Goal: Obtain resource: Obtain resource

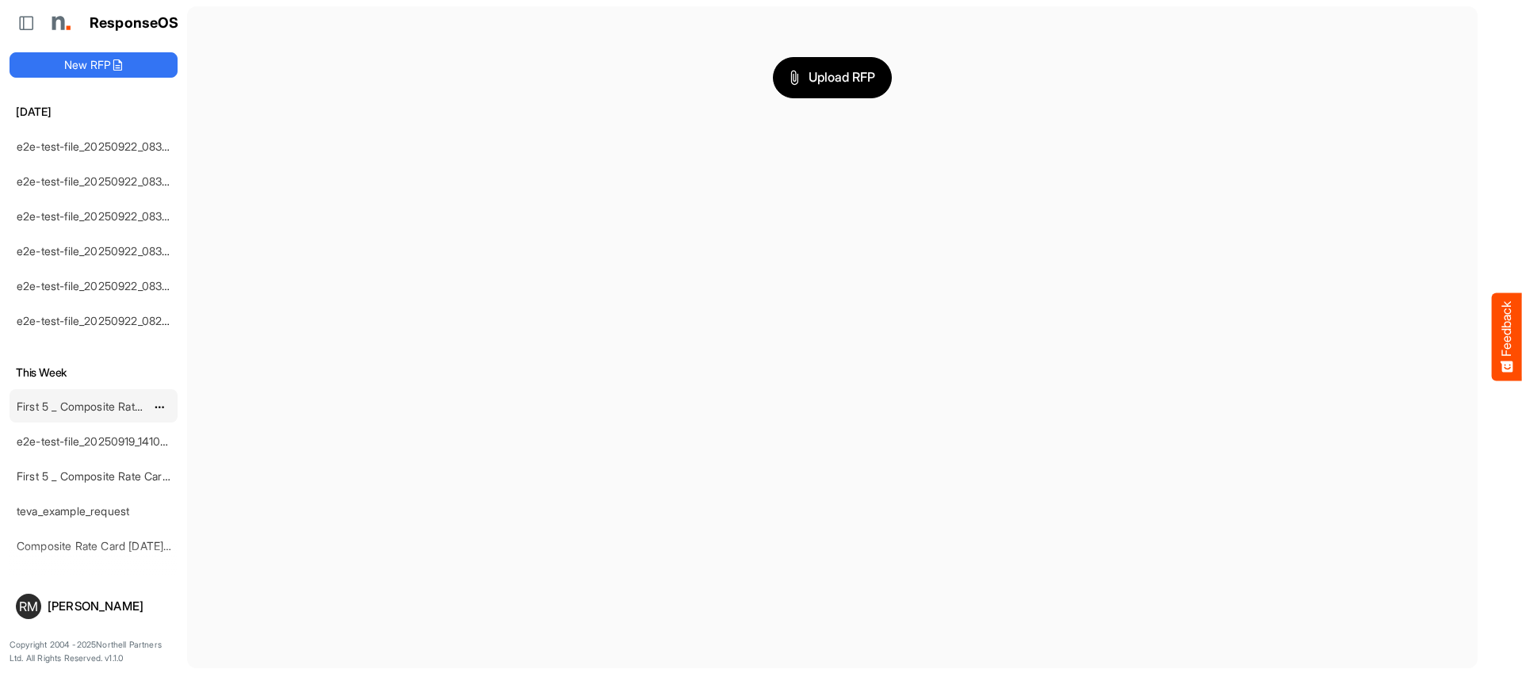
click at [94, 415] on div "First 5 _ Composite Rate Card [DATE] (2)" at bounding box center [80, 406] width 141 height 32
click at [87, 405] on link "First 5 _ Composite Rate Card [DATE] (2)" at bounding box center [120, 406] width 206 height 13
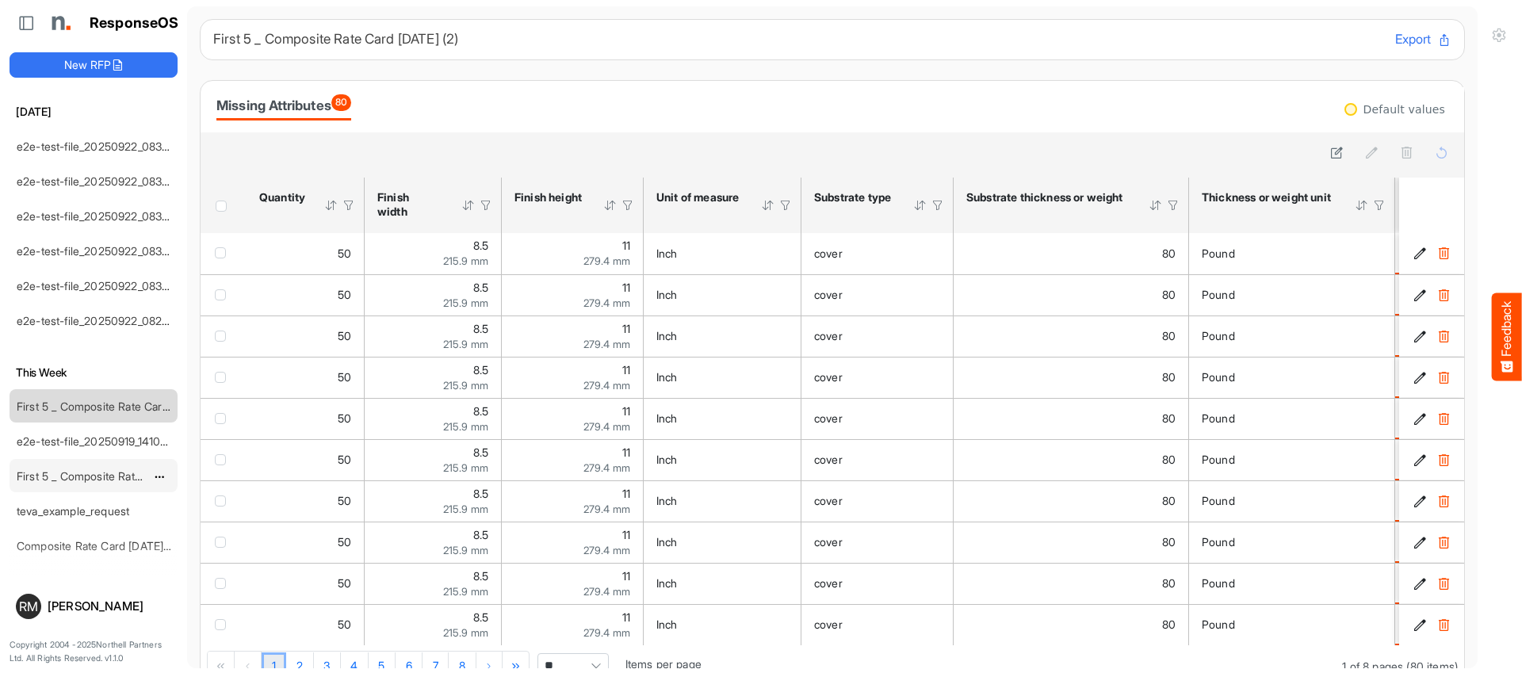
click at [59, 479] on link "First 5 _ Composite Rate Card [DATE] (2)" at bounding box center [120, 475] width 206 height 13
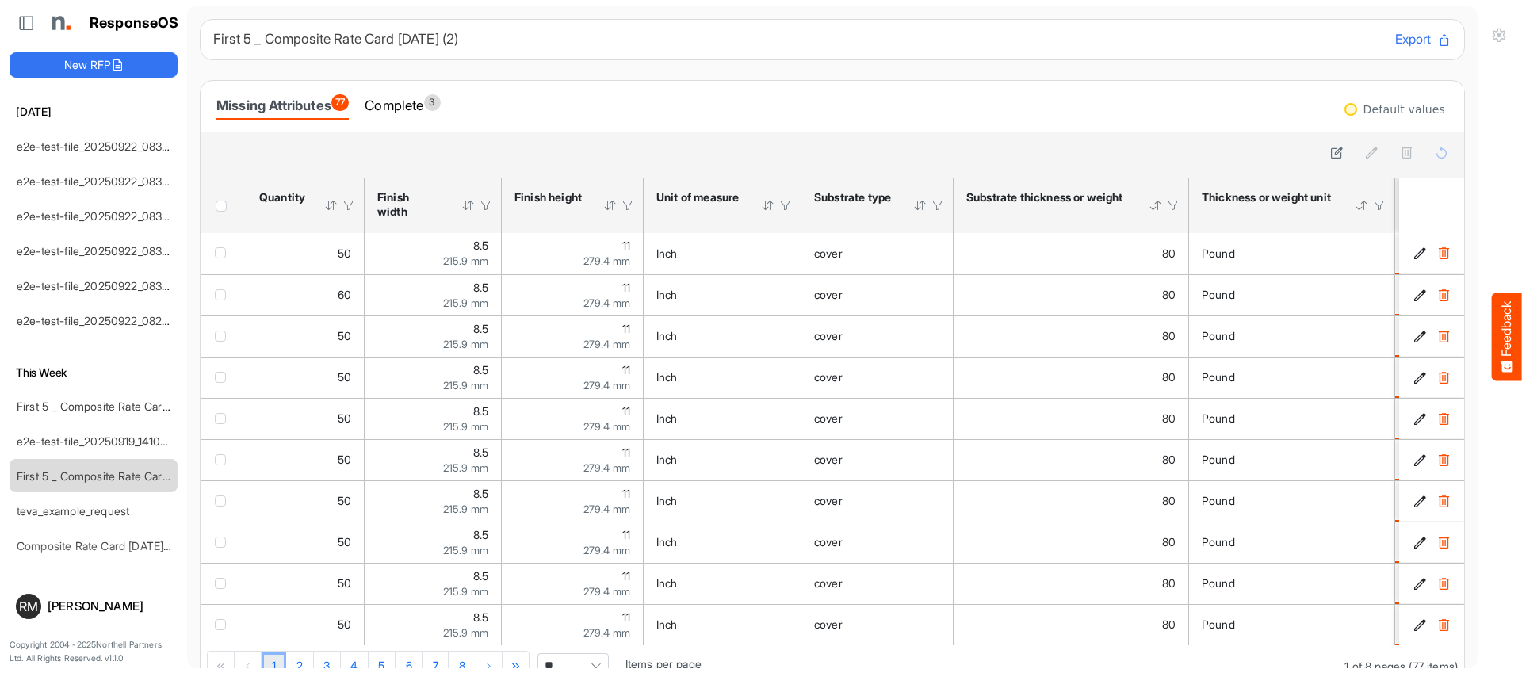
click at [392, 87] on div "Missing Attributes 77 Complete 3" at bounding box center [833, 107] width 1264 height 52
click at [396, 103] on div "Complete 3" at bounding box center [402, 105] width 75 height 22
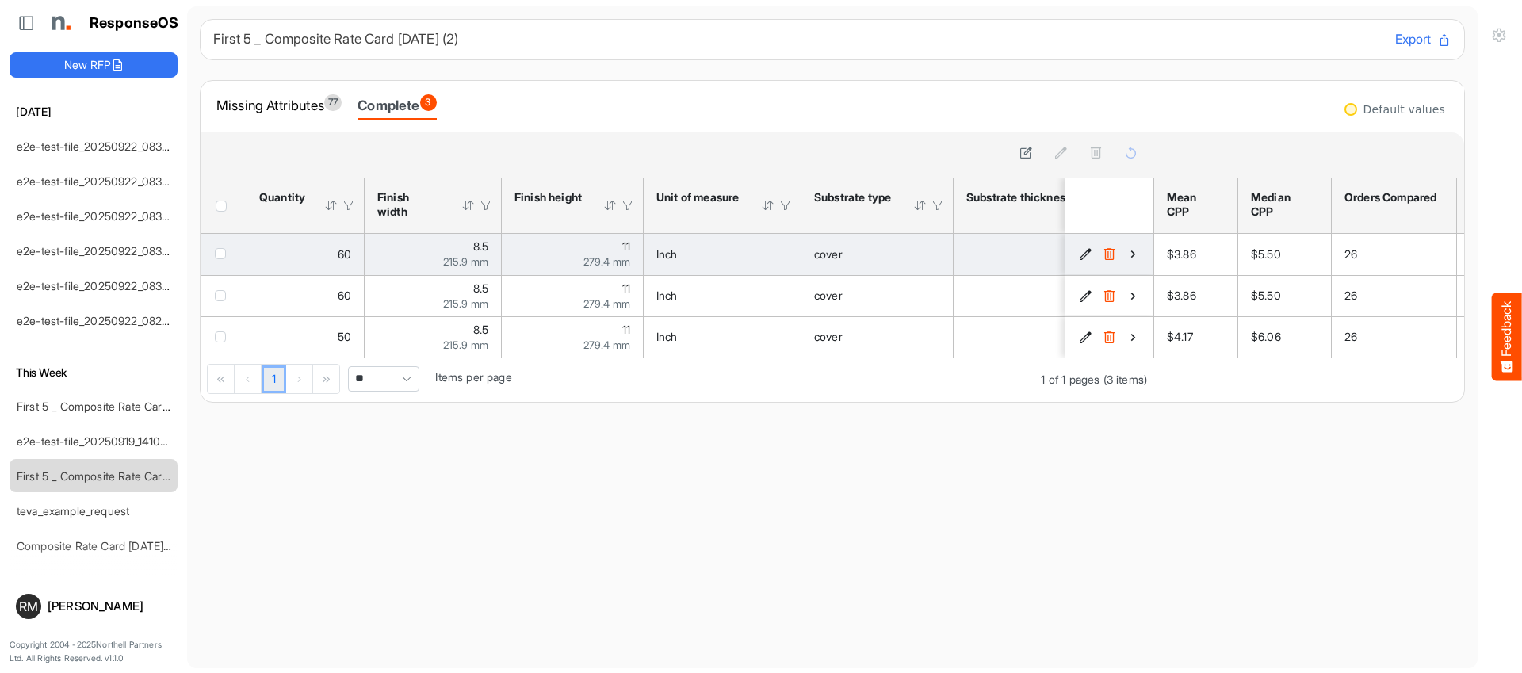
click at [1133, 254] on icon "a2f93c17-1d4d-45b4-a666-27734bdea985 is template cell Column Header" at bounding box center [1132, 253] width 13 height 13
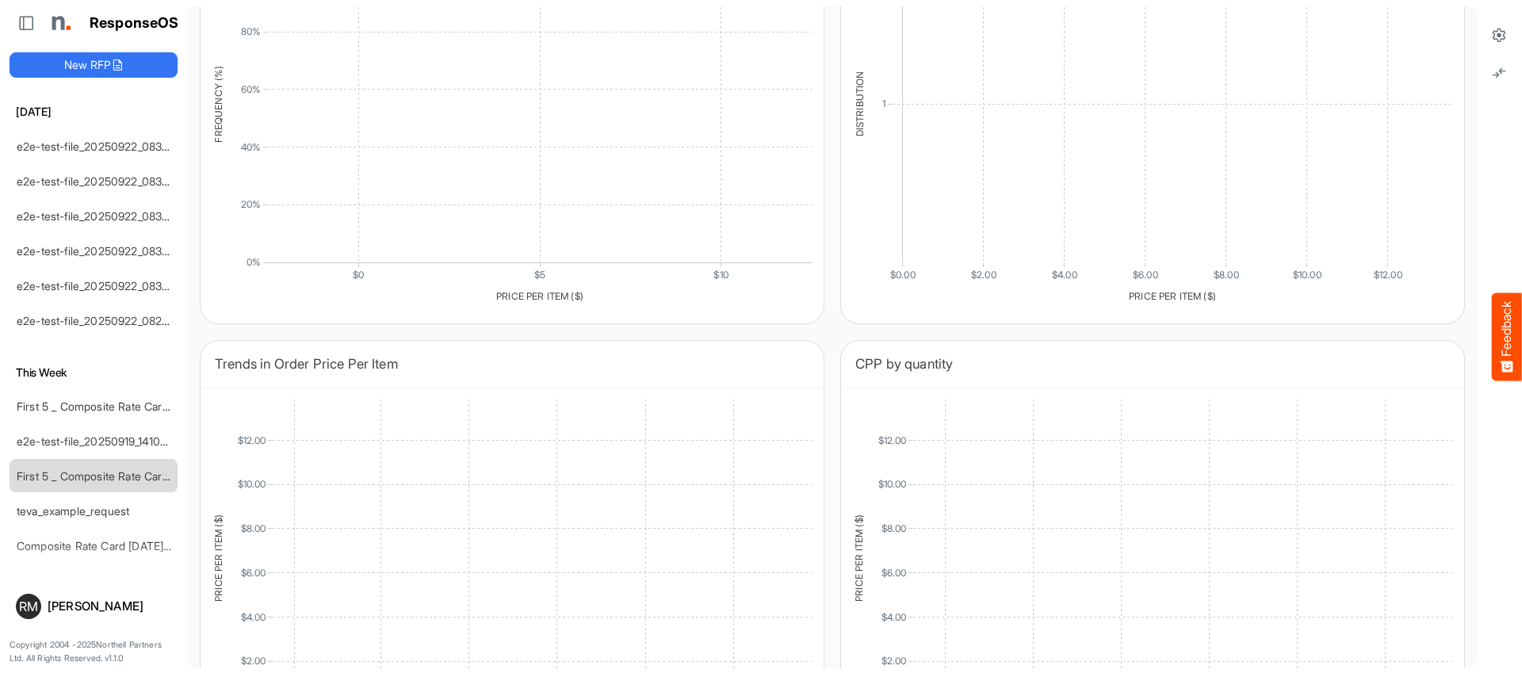
scroll to position [1302, 0]
